Goal: Information Seeking & Learning: Compare options

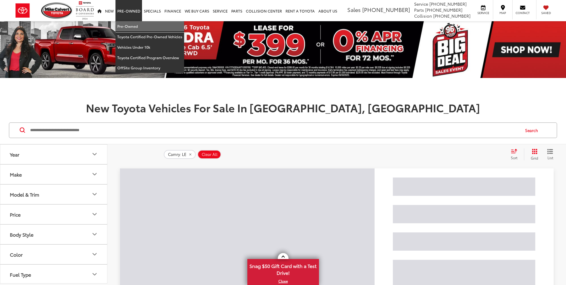
click at [130, 24] on link "Pre-Owned" at bounding box center [150, 26] width 69 height 10
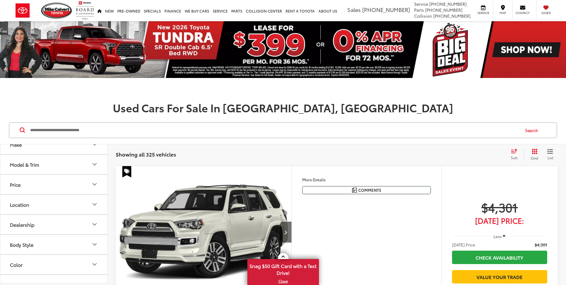
click at [66, 173] on button "Model & Trim" at bounding box center [53, 164] width 107 height 19
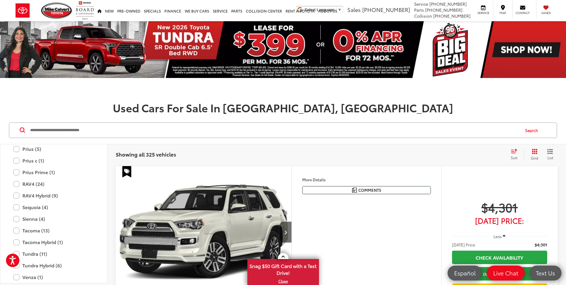
scroll to position [1194, 0]
click at [48, 197] on label "Sequoia (4)" at bounding box center [53, 196] width 81 height 10
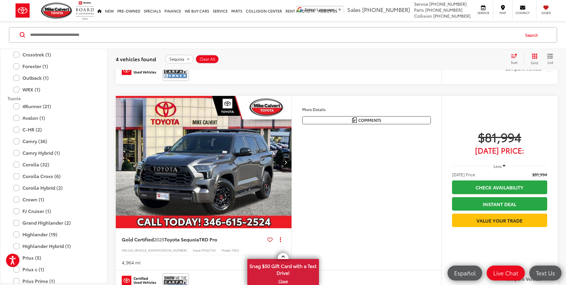
scroll to position [358, 0]
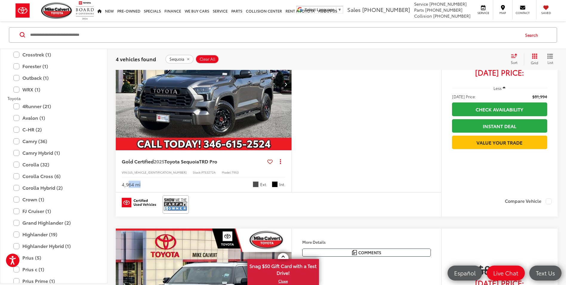
drag, startPoint x: 153, startPoint y: 183, endPoint x: 126, endPoint y: 184, distance: 27.2
click at [127, 184] on div "4,964 mi Ext. Int." at bounding box center [204, 182] width 164 height 11
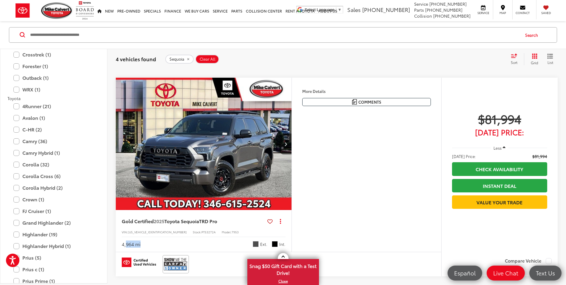
scroll to position [328, 0]
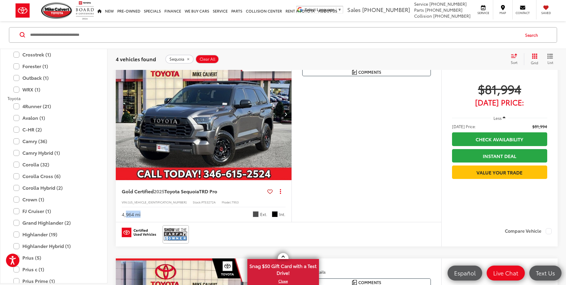
click at [285, 114] on icon "Next image" at bounding box center [285, 114] width 3 height 4
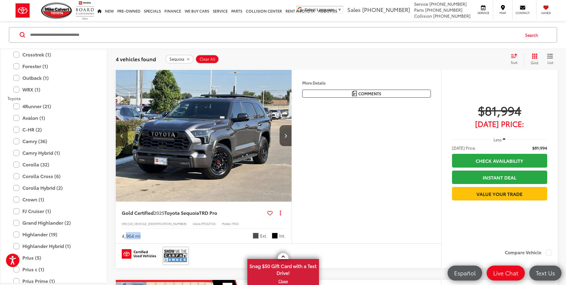
scroll to position [269, 0]
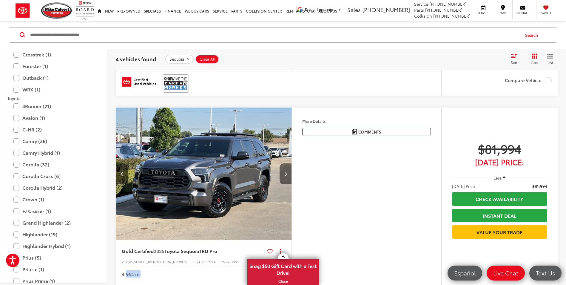
click at [287, 176] on button "Next image" at bounding box center [286, 173] width 12 height 21
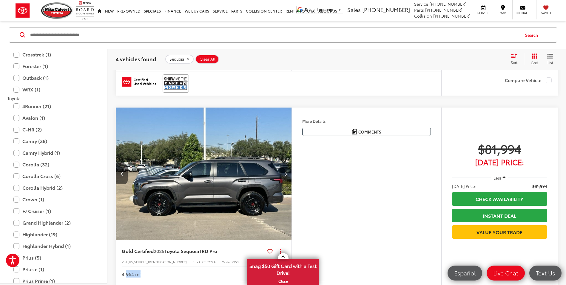
click at [287, 176] on button "Next image" at bounding box center [286, 173] width 12 height 21
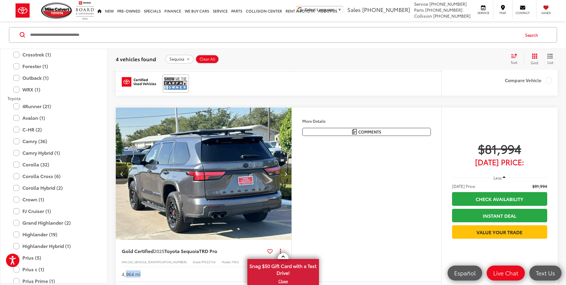
click at [287, 176] on button "Next image" at bounding box center [286, 173] width 12 height 21
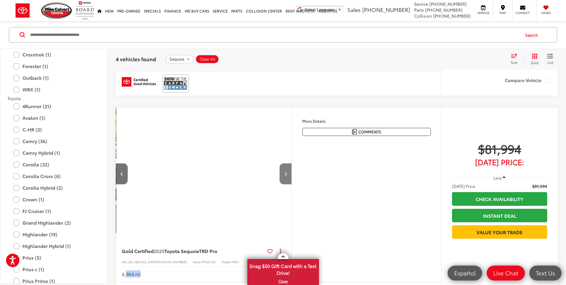
click at [287, 176] on button "Next image" at bounding box center [286, 173] width 12 height 21
drag, startPoint x: 287, startPoint y: 176, endPoint x: 329, endPoint y: 199, distance: 48.3
click at [329, 199] on div "Features Bluetooth® Heated Steering Wheel Remote Start 3rd Row Seating 4WD/AWD …" at bounding box center [367, 194] width 150 height 174
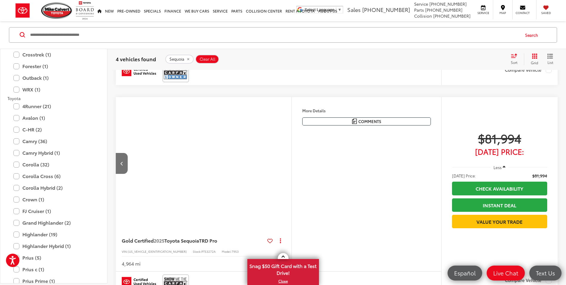
scroll to position [269, 0]
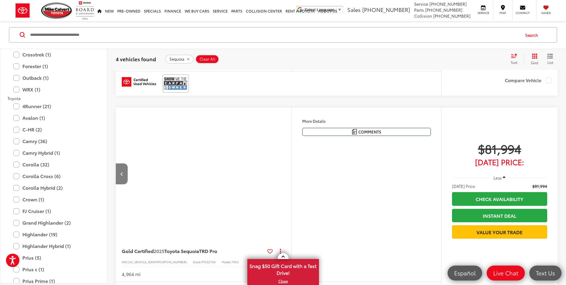
click at [117, 170] on button "Previous image" at bounding box center [122, 173] width 12 height 21
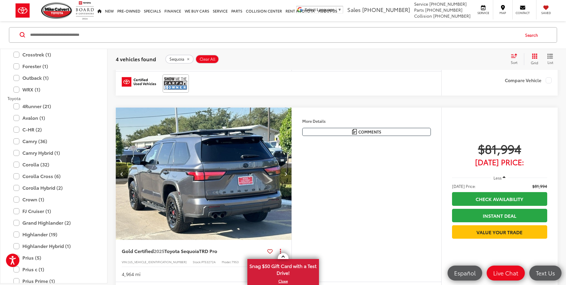
click at [117, 170] on button "Previous image" at bounding box center [122, 173] width 12 height 21
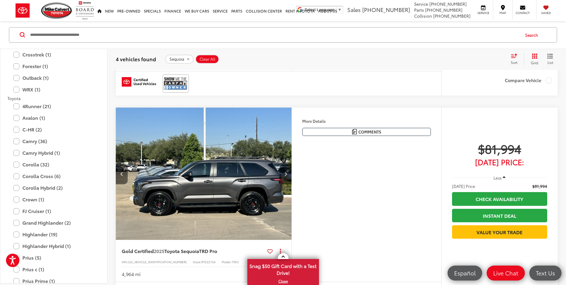
click at [117, 170] on button "Previous image" at bounding box center [122, 173] width 12 height 21
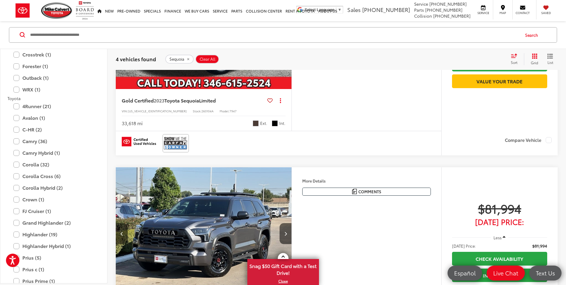
scroll to position [328, 0]
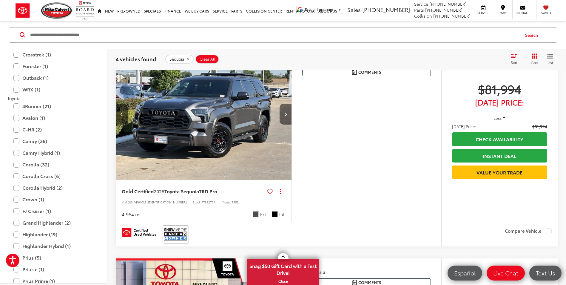
click at [284, 114] on button "Next image" at bounding box center [286, 114] width 12 height 21
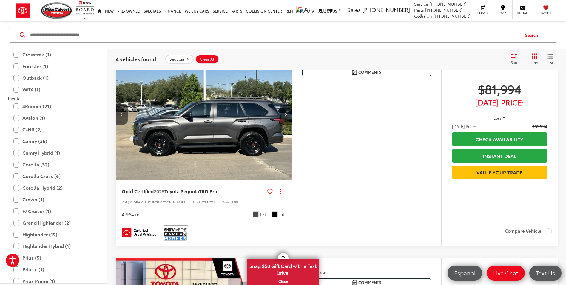
click at [284, 114] on button "Next image" at bounding box center [286, 114] width 12 height 21
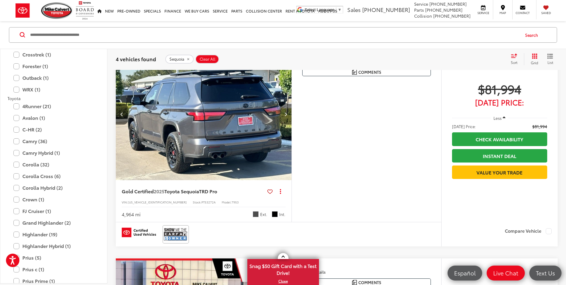
click at [284, 114] on button "Next image" at bounding box center [286, 114] width 12 height 21
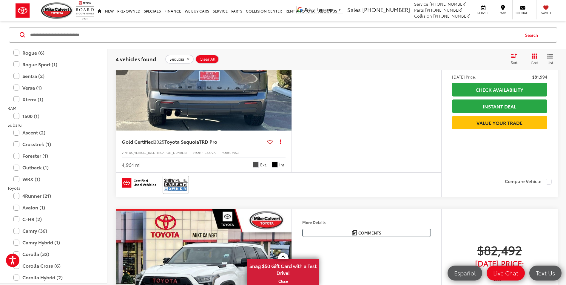
scroll to position [358, 0]
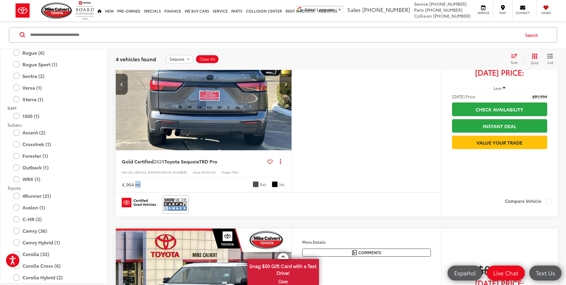
drag, startPoint x: 143, startPoint y: 183, endPoint x: 136, endPoint y: 183, distance: 7.5
click at [136, 183] on div "4,964 mi Ext. Int." at bounding box center [204, 182] width 164 height 11
drag, startPoint x: 136, startPoint y: 183, endPoint x: 127, endPoint y: 184, distance: 8.4
click at [128, 184] on div "4,964 mi" at bounding box center [131, 184] width 19 height 7
click at [282, 88] on button "Next image" at bounding box center [286, 84] width 12 height 21
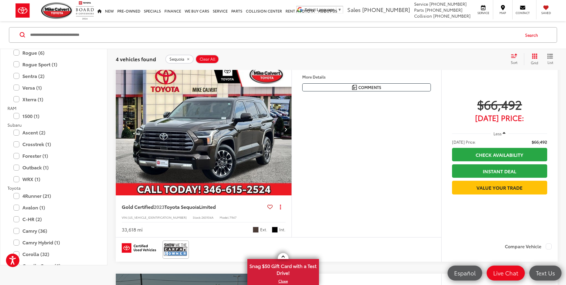
scroll to position [30, 0]
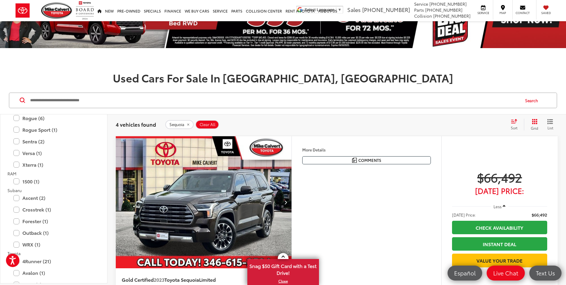
click at [127, 124] on span "4 vehicles found" at bounding box center [136, 124] width 40 height 7
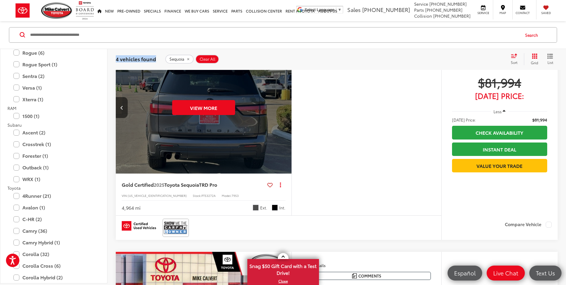
scroll to position [328, 0]
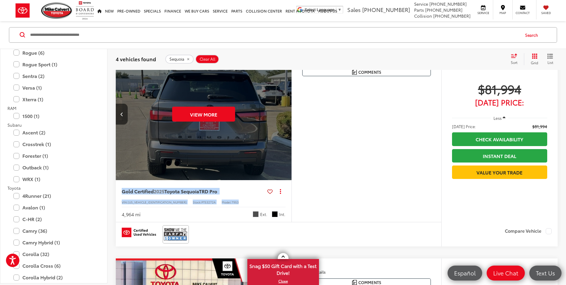
drag, startPoint x: 216, startPoint y: 199, endPoint x: 122, endPoint y: 192, distance: 93.7
click at [122, 192] on div "Gold Certified 2025 Toyota Sequoia TRD Pro Copy Link Share Print View Details V…" at bounding box center [204, 201] width 176 height 42
click at [121, 192] on div "Gold Certified 2025 Toyota Sequoia TRD Pro Copy Link Share Print View Details V…" at bounding box center [204, 201] width 176 height 42
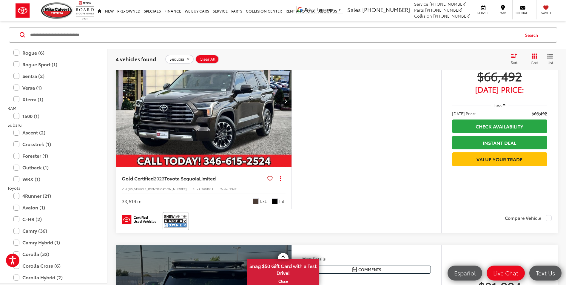
scroll to position [119, 0]
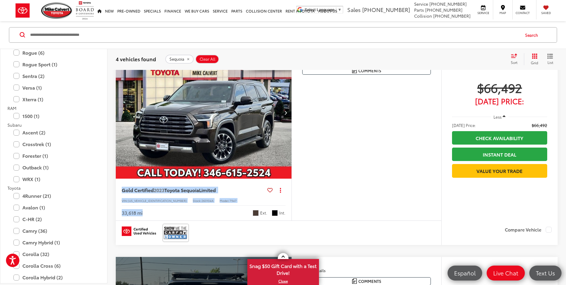
drag, startPoint x: 210, startPoint y: 201, endPoint x: 120, endPoint y: 190, distance: 90.0
click at [120, 190] on div "Gold Certified 2023 Toyota Sequoia Limited Copy Link Share Print View Details V…" at bounding box center [204, 200] width 176 height 42
drag, startPoint x: 120, startPoint y: 186, endPoint x: 211, endPoint y: 197, distance: 91.7
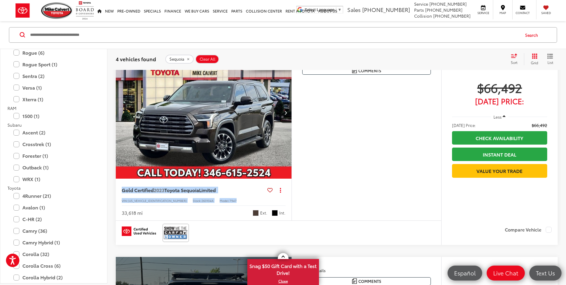
click at [211, 197] on div "Gold Certified 2023 Toyota Sequoia Limited Copy Link Share Print View Details V…" at bounding box center [204, 200] width 176 height 42
click at [57, 15] on img at bounding box center [57, 10] width 32 height 16
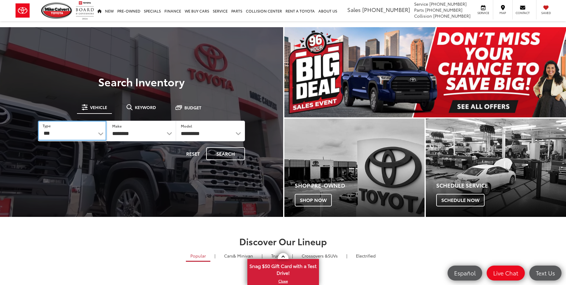
click at [79, 122] on select "*** *** **** *********" at bounding box center [72, 131] width 68 height 20
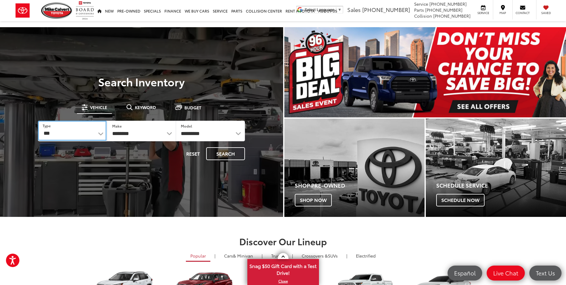
click at [64, 137] on select "*** *** **** *********" at bounding box center [72, 131] width 68 height 20
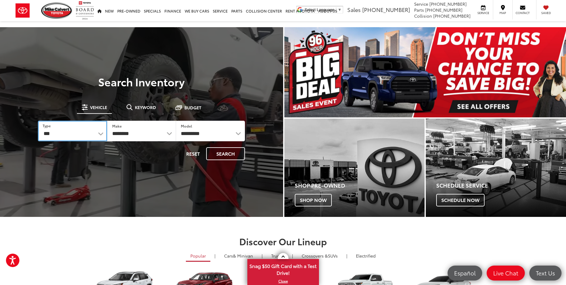
select select "********"
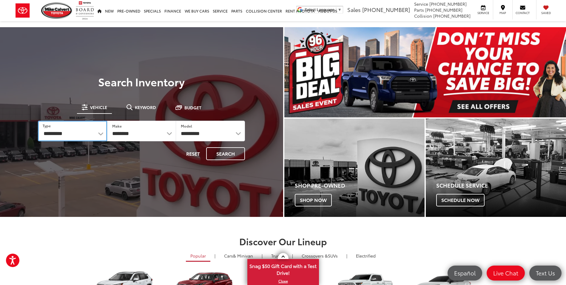
click at [38, 121] on select "*** *** **** *********" at bounding box center [72, 131] width 69 height 21
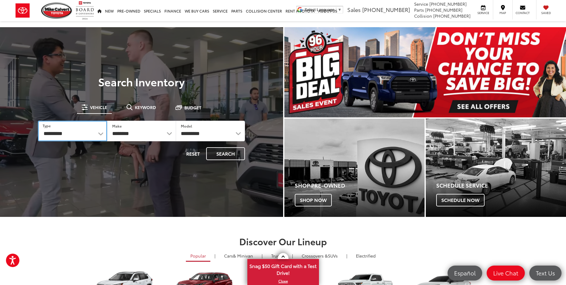
select select "******"
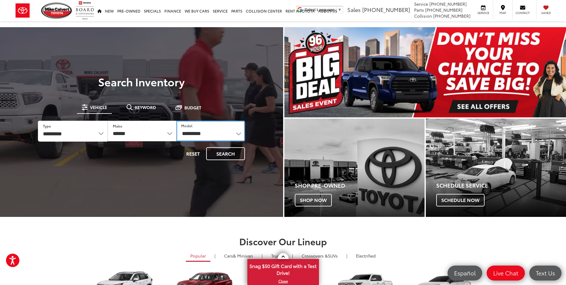
click at [207, 129] on select "**********" at bounding box center [210, 131] width 69 height 21
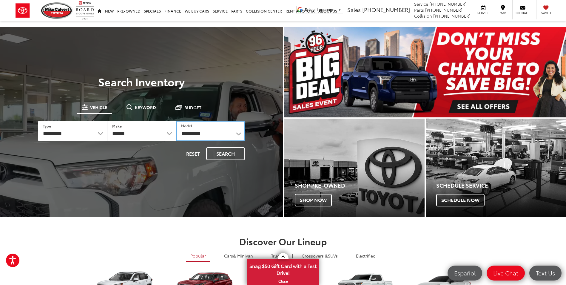
select select "**********"
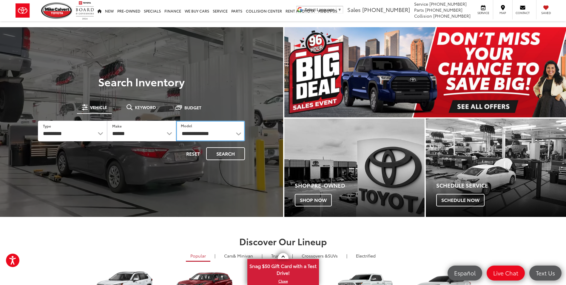
click at [176, 121] on select "**********" at bounding box center [210, 131] width 69 height 21
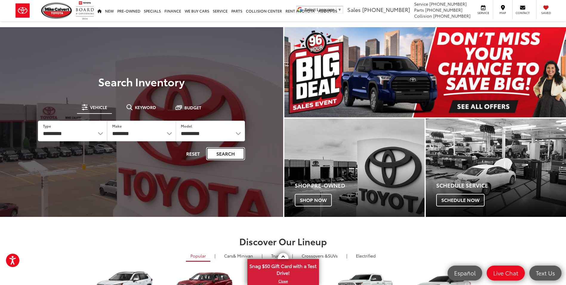
click at [221, 150] on button "Search" at bounding box center [225, 153] width 39 height 13
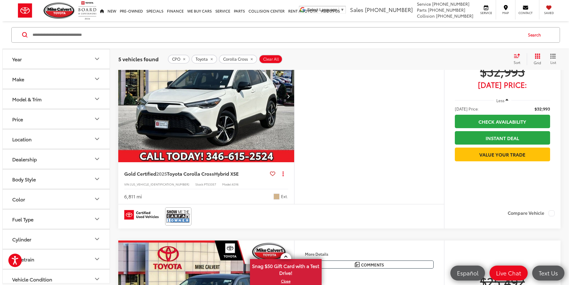
scroll to position [507, 0]
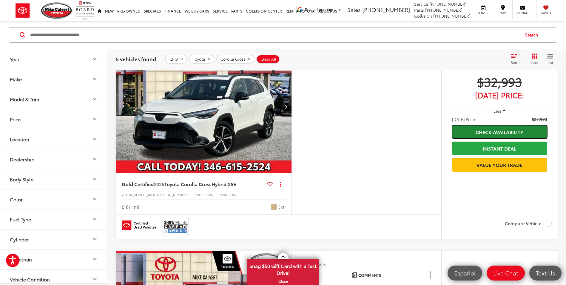
click at [473, 136] on link "Check Availability" at bounding box center [499, 131] width 95 height 13
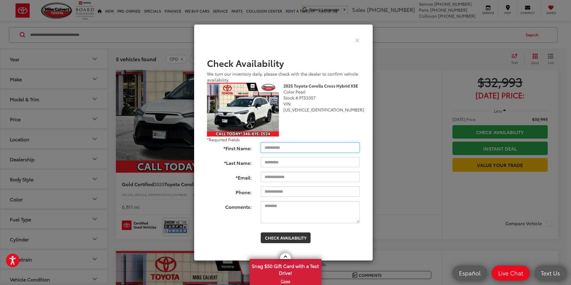
click at [289, 150] on input "*First Name:" at bounding box center [310, 147] width 99 height 10
type input "********"
click at [278, 178] on input "*Email:" at bounding box center [310, 177] width 99 height 10
type input "**********"
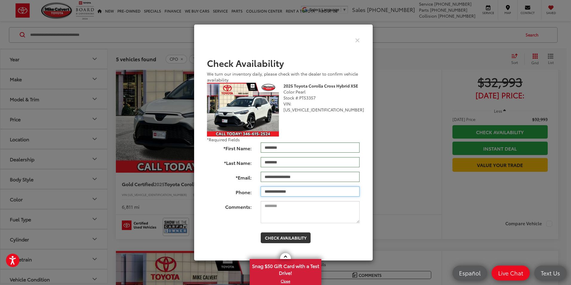
type input "**********"
click at [282, 235] on button "Check Availability" at bounding box center [286, 237] width 50 height 11
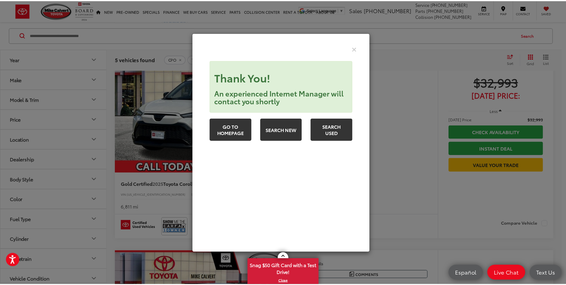
scroll to position [0, 0]
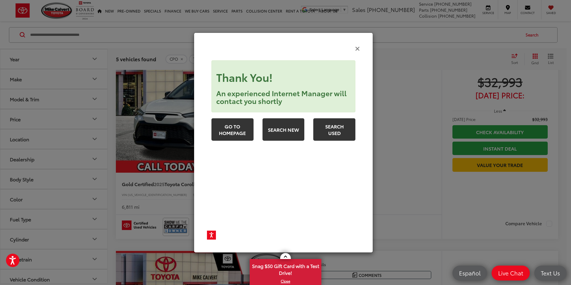
click at [359, 49] on icon "Close" at bounding box center [357, 48] width 5 height 6
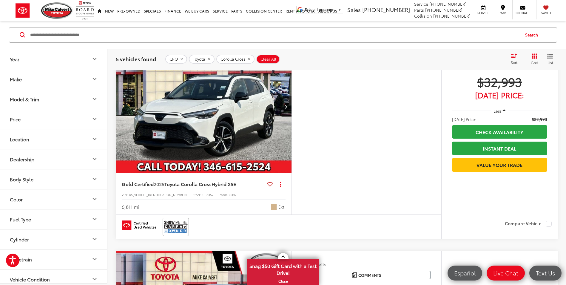
click at [69, 33] on input "Search by Make, Model, or Keyword" at bounding box center [275, 35] width 490 height 14
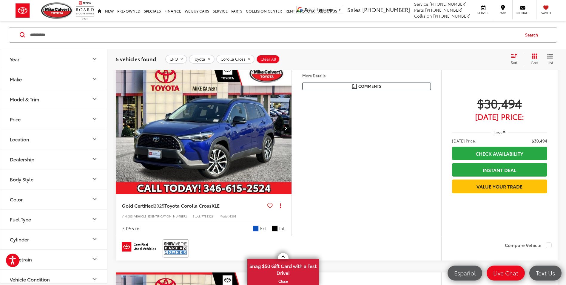
scroll to position [57, 0]
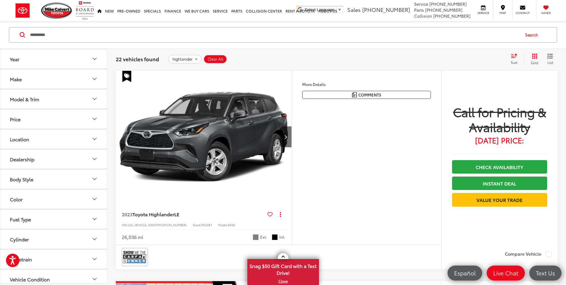
click at [534, 54] on icon "Grid View" at bounding box center [534, 55] width 5 height 5
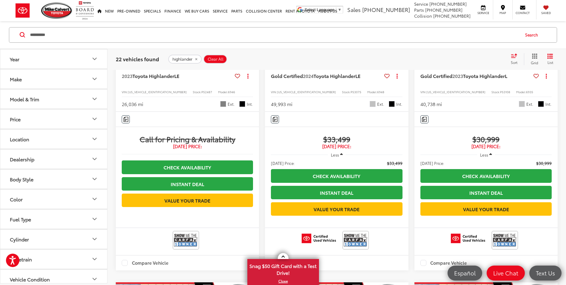
scroll to position [266, 0]
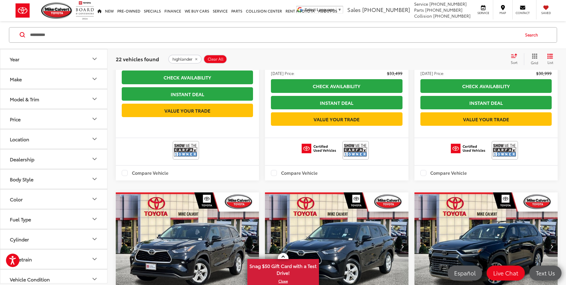
click at [515, 58] on div "Sort" at bounding box center [516, 59] width 16 height 12
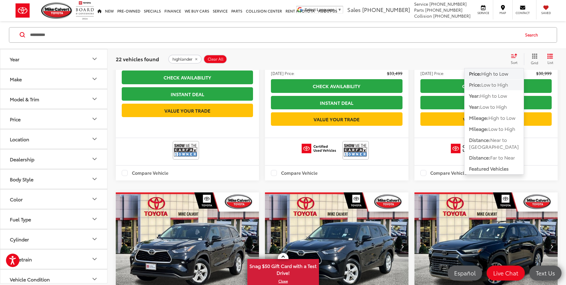
click at [491, 84] on span "Low to High" at bounding box center [494, 84] width 27 height 7
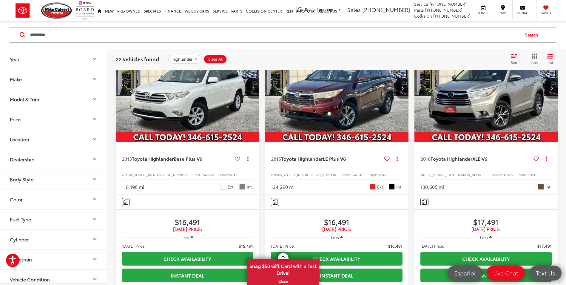
scroll to position [90, 0]
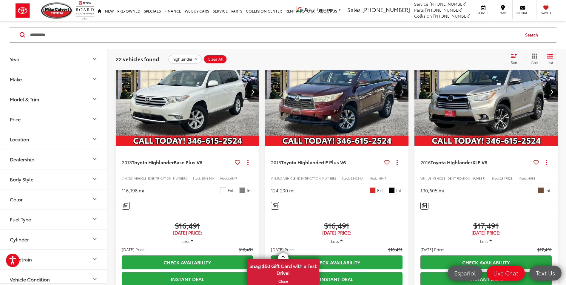
click at [222, 58] on span "Clear All" at bounding box center [216, 59] width 16 height 5
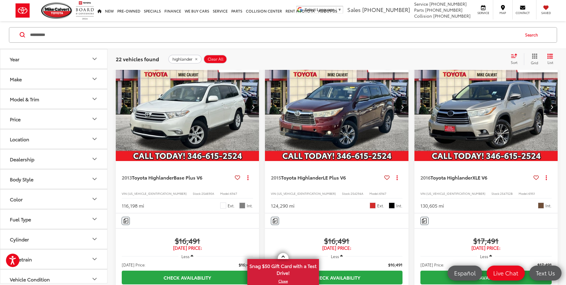
scroll to position [57, 0]
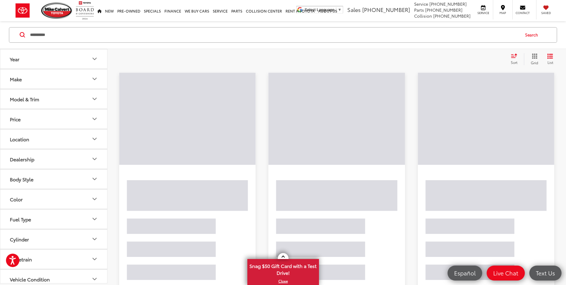
click at [128, 36] on input "**********" at bounding box center [275, 35] width 490 height 14
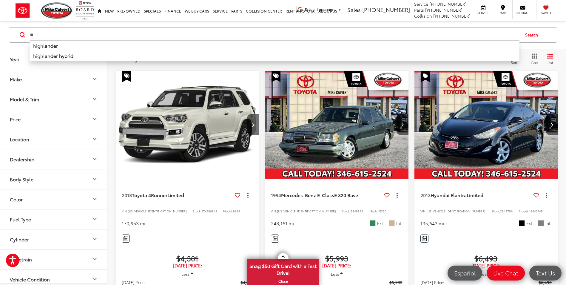
type input "*"
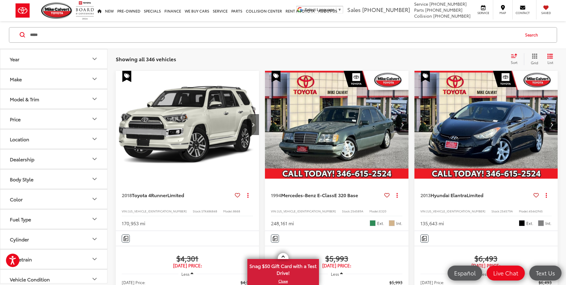
type input "*****"
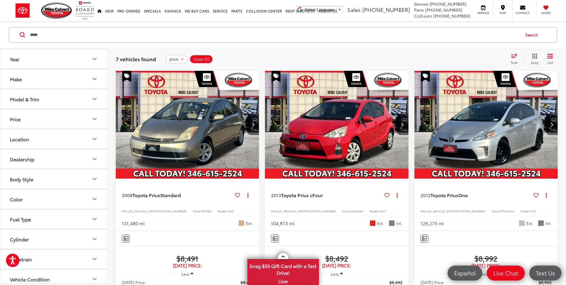
click at [333, 121] on img "2013 Toyota Prius c Four 0" at bounding box center [337, 125] width 144 height 108
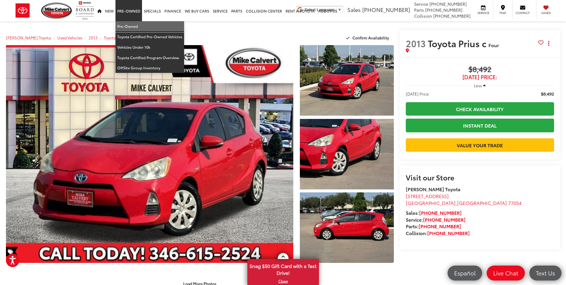
click at [124, 21] on link "Pre-Owned" at bounding box center [150, 26] width 69 height 10
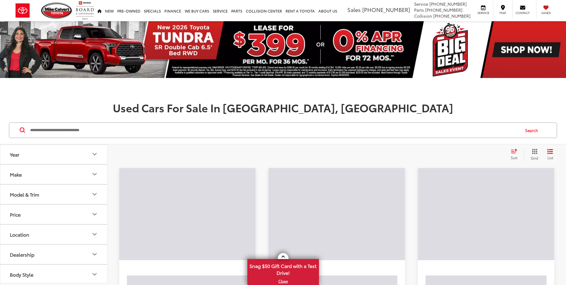
click at [57, 130] on input "Search by Make, Model, or Keyword" at bounding box center [275, 130] width 490 height 14
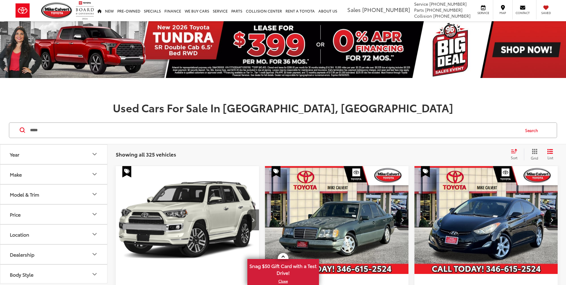
type input "****"
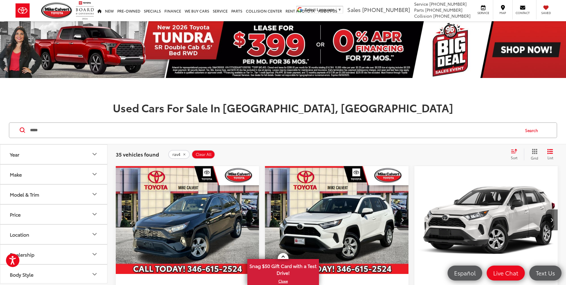
click at [511, 152] on icon "Select sort value" at bounding box center [514, 151] width 7 height 4
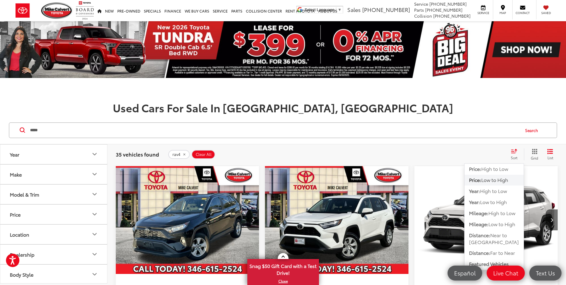
click at [492, 181] on span "Low to High" at bounding box center [494, 179] width 27 height 7
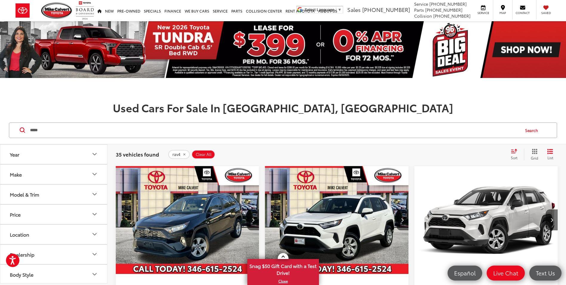
click at [389, 161] on div "35 vehicles found rav4 Clear All + 0 test Sort Price: High to Low Price: Low to…" at bounding box center [336, 154] width 459 height 21
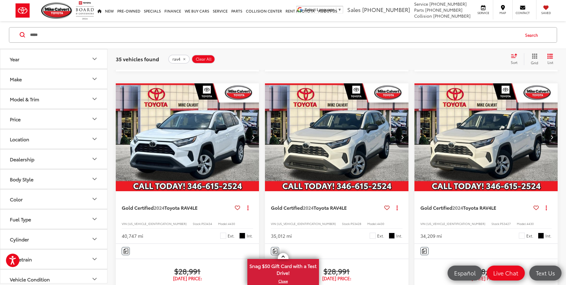
scroll to position [1254, 0]
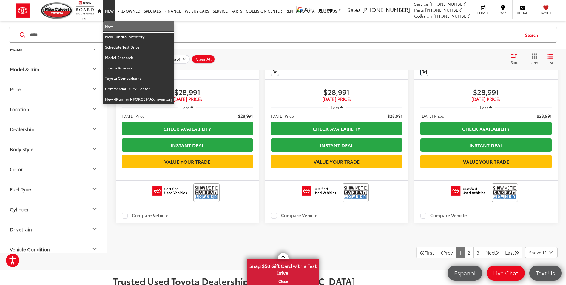
drag, startPoint x: 107, startPoint y: 27, endPoint x: 2, endPoint y: 36, distance: 105.7
click at [107, 27] on link "New" at bounding box center [138, 26] width 71 height 10
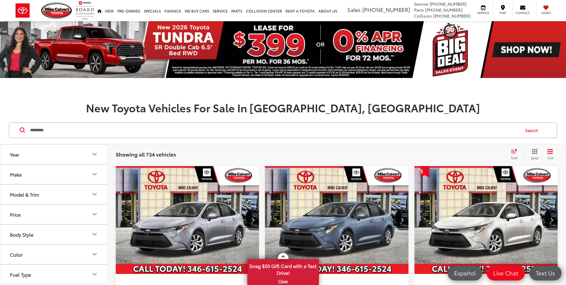
type input "*********"
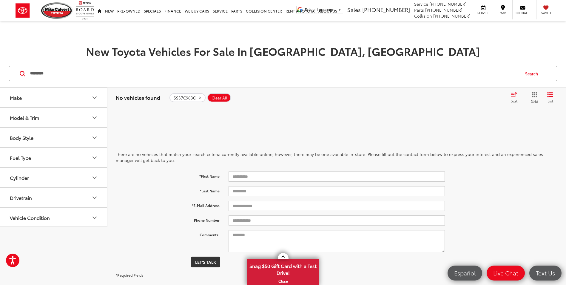
click at [61, 75] on input "*********" at bounding box center [275, 73] width 490 height 14
click at [193, 97] on button "SS37C963O" at bounding box center [188, 97] width 36 height 9
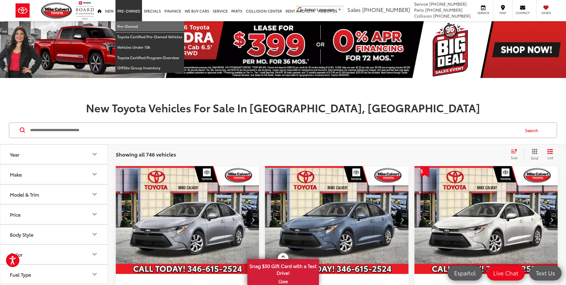
drag, startPoint x: 129, startPoint y: 24, endPoint x: 135, endPoint y: 1, distance: 24.7
click at [129, 24] on link "Pre-Owned" at bounding box center [150, 26] width 69 height 10
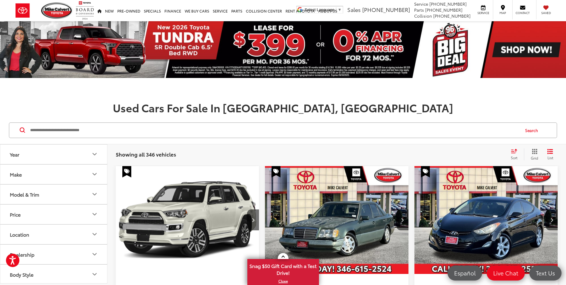
click at [85, 129] on input "Search by Make, Model, or Keyword" at bounding box center [275, 130] width 490 height 14
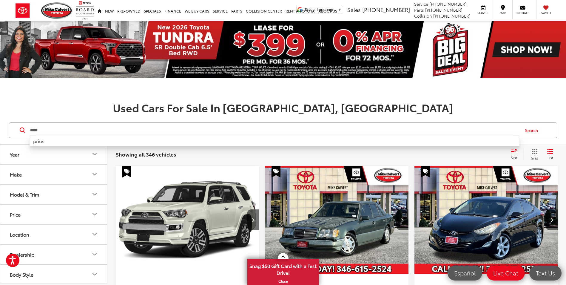
type input "*****"
